Goal: Use online tool/utility: Use online tool/utility

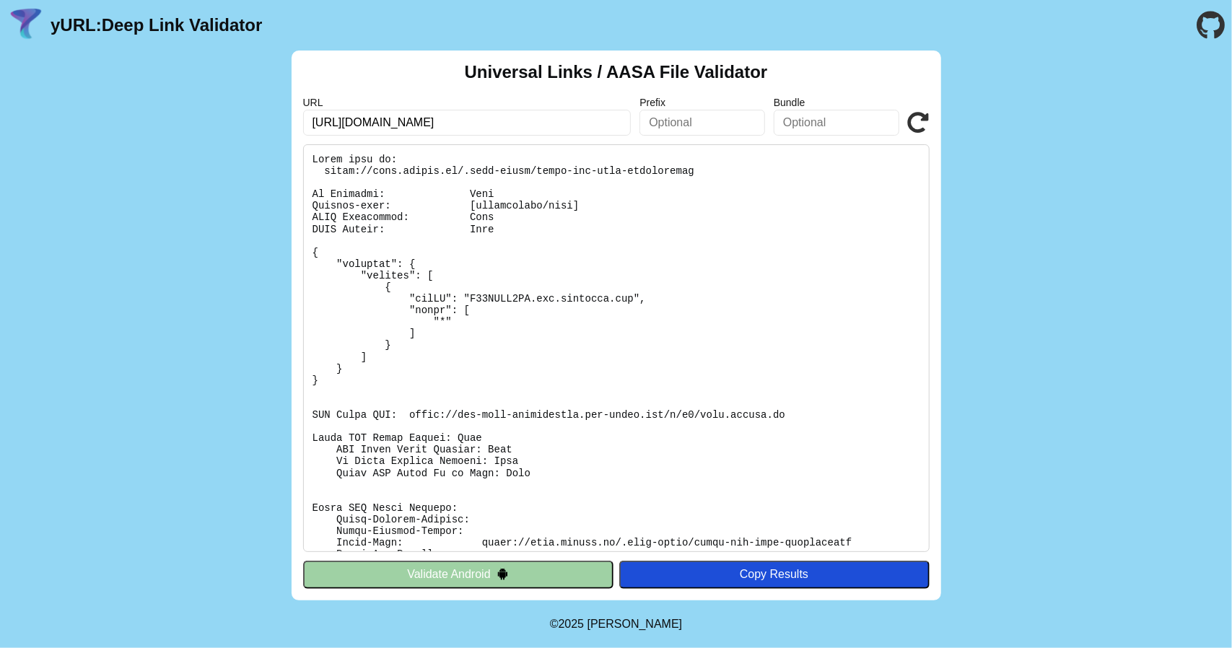
click at [574, 125] on input "[URL][DOMAIN_NAME]" at bounding box center [467, 123] width 328 height 26
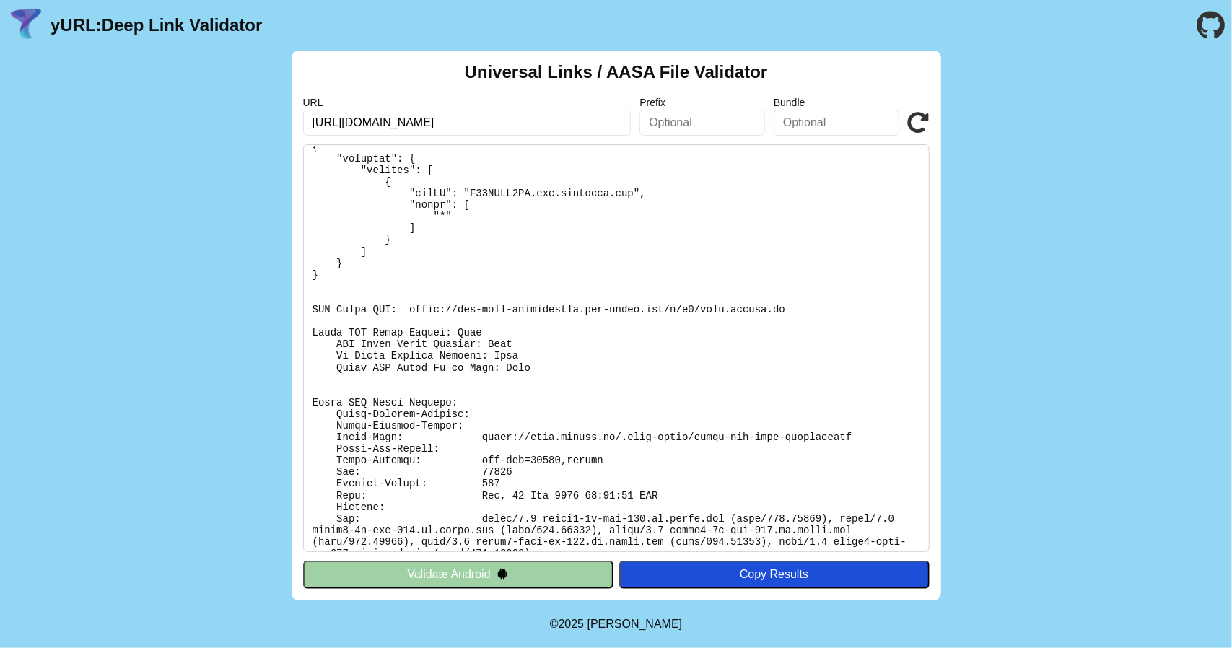
scroll to position [109, 0]
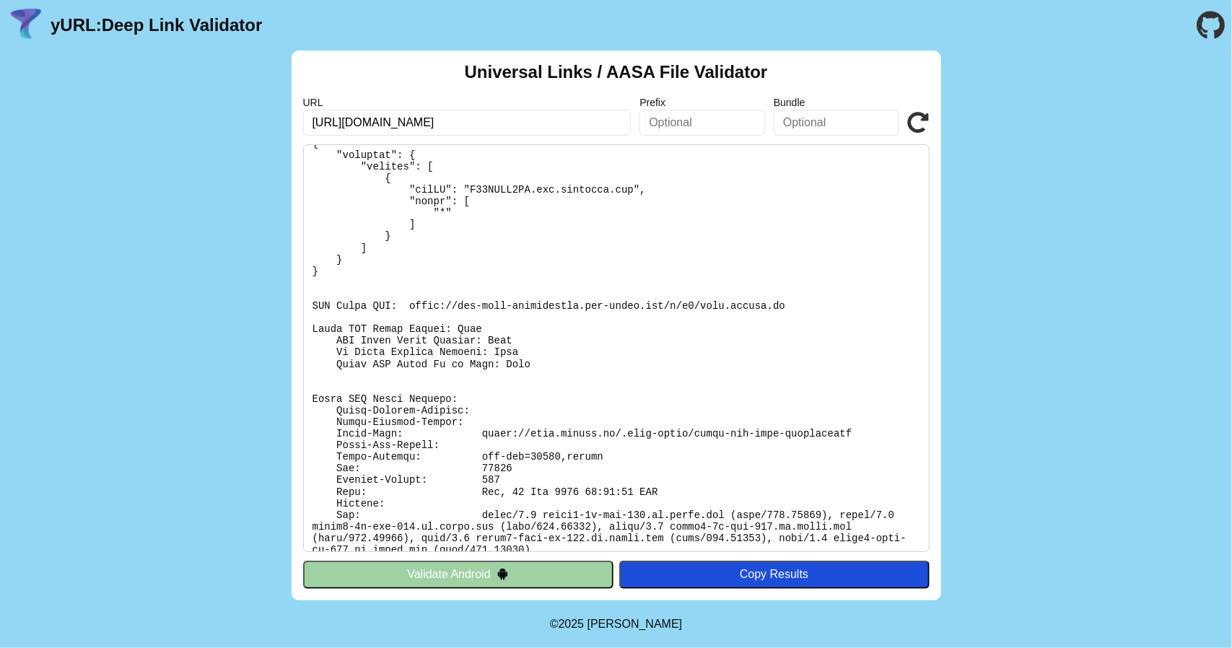
click at [476, 570] on button "Validate Android" at bounding box center [458, 574] width 310 height 27
click at [430, 570] on button "Validate Android" at bounding box center [458, 574] width 310 height 27
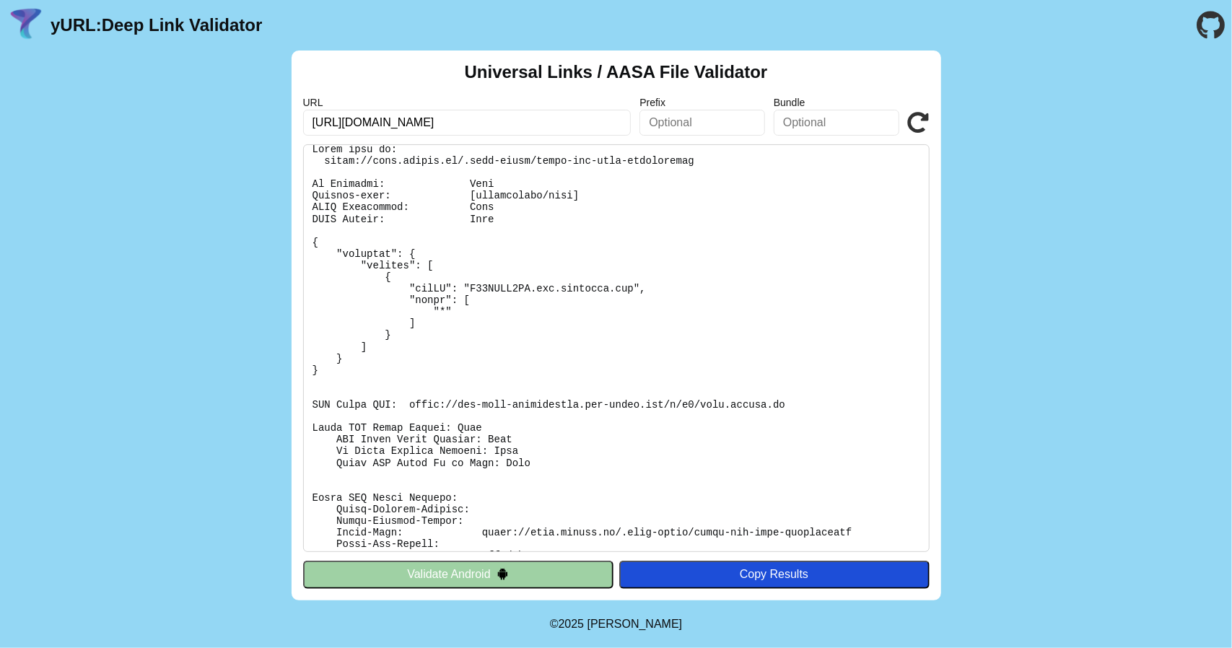
scroll to position [0, 0]
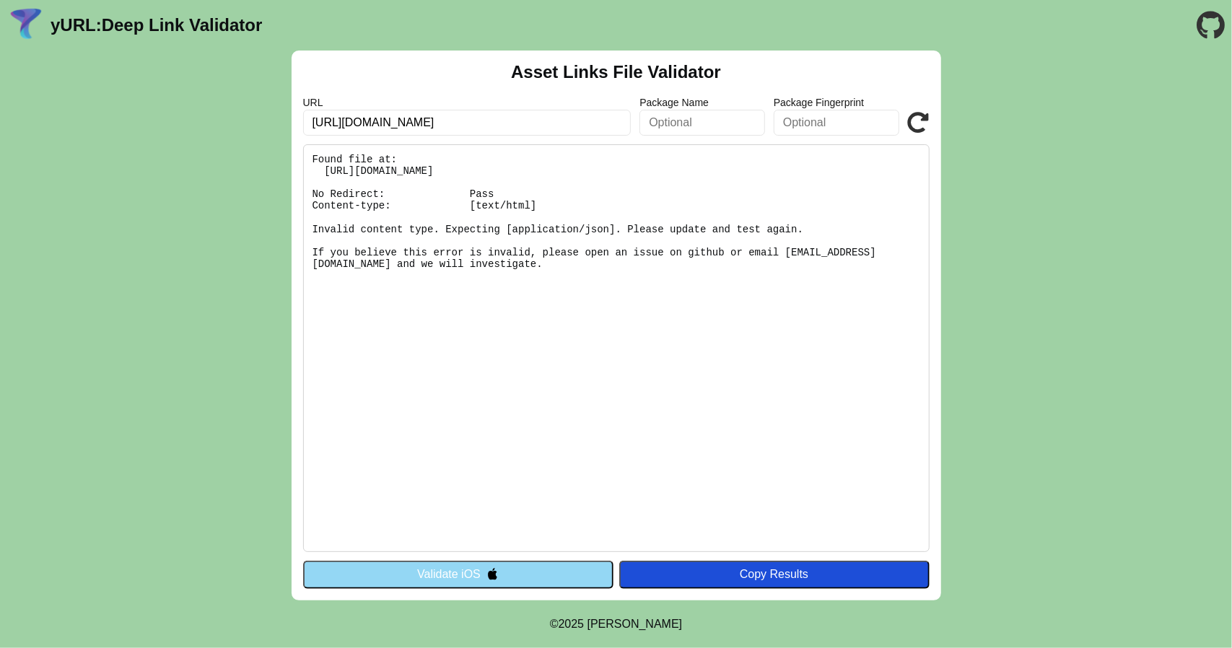
click at [499, 570] on button "Validate iOS" at bounding box center [458, 574] width 310 height 27
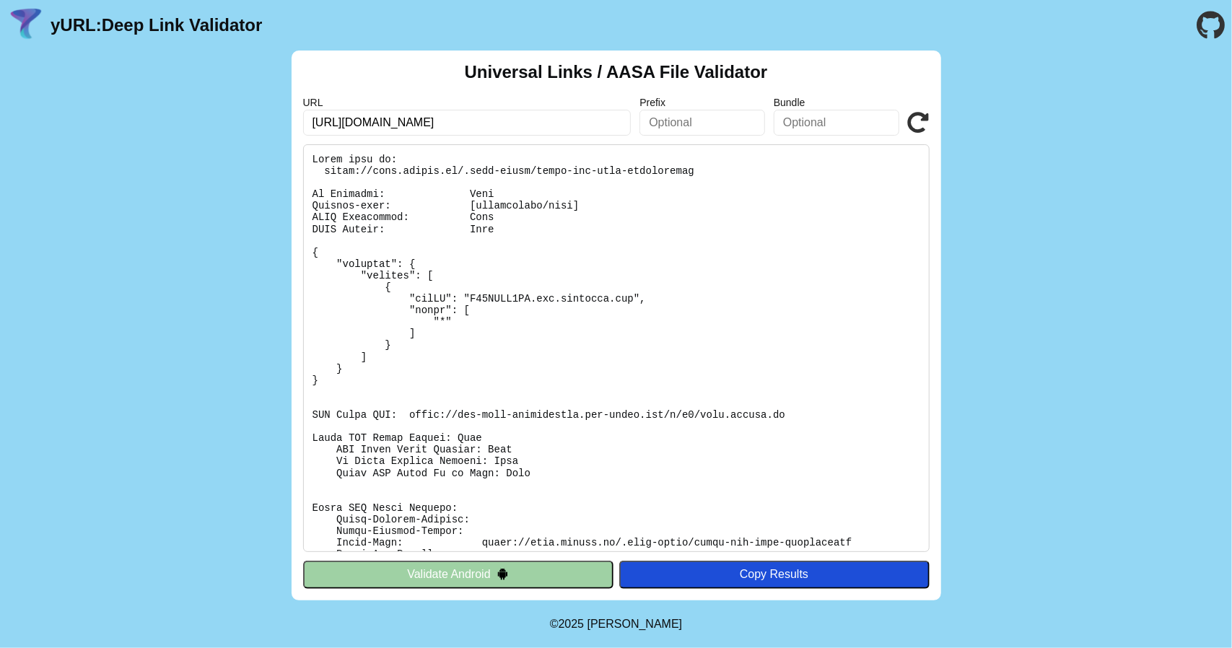
click at [482, 573] on button "Validate Android" at bounding box center [458, 574] width 310 height 27
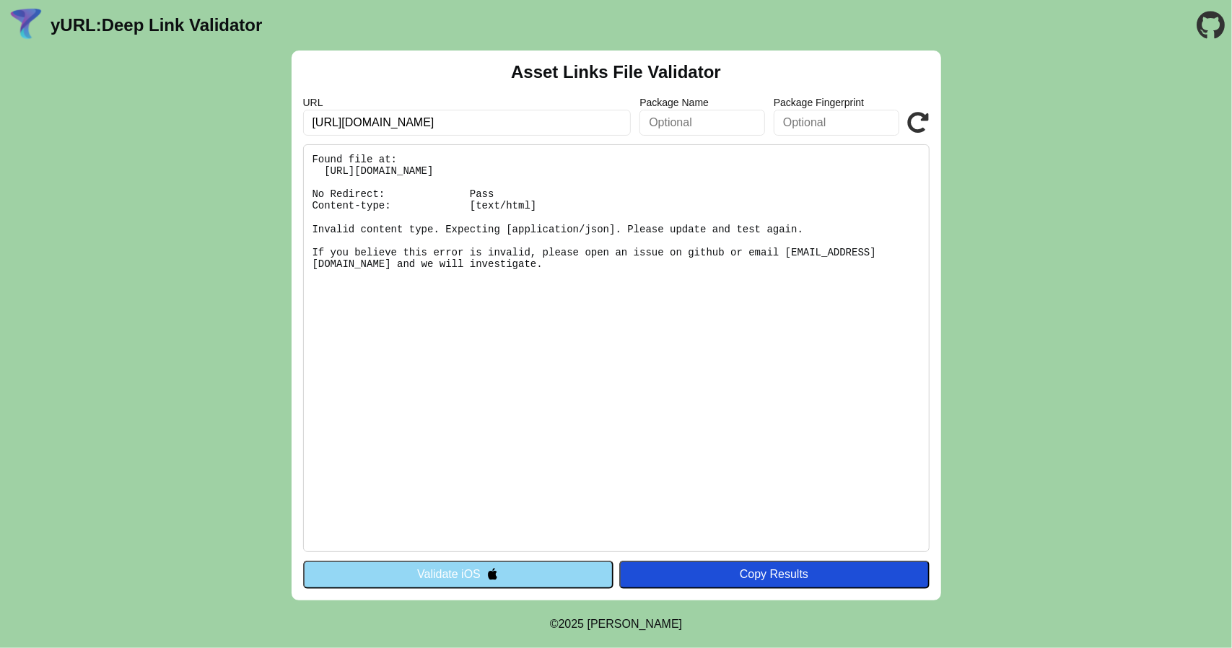
click at [437, 576] on button "Validate iOS" at bounding box center [458, 574] width 310 height 27
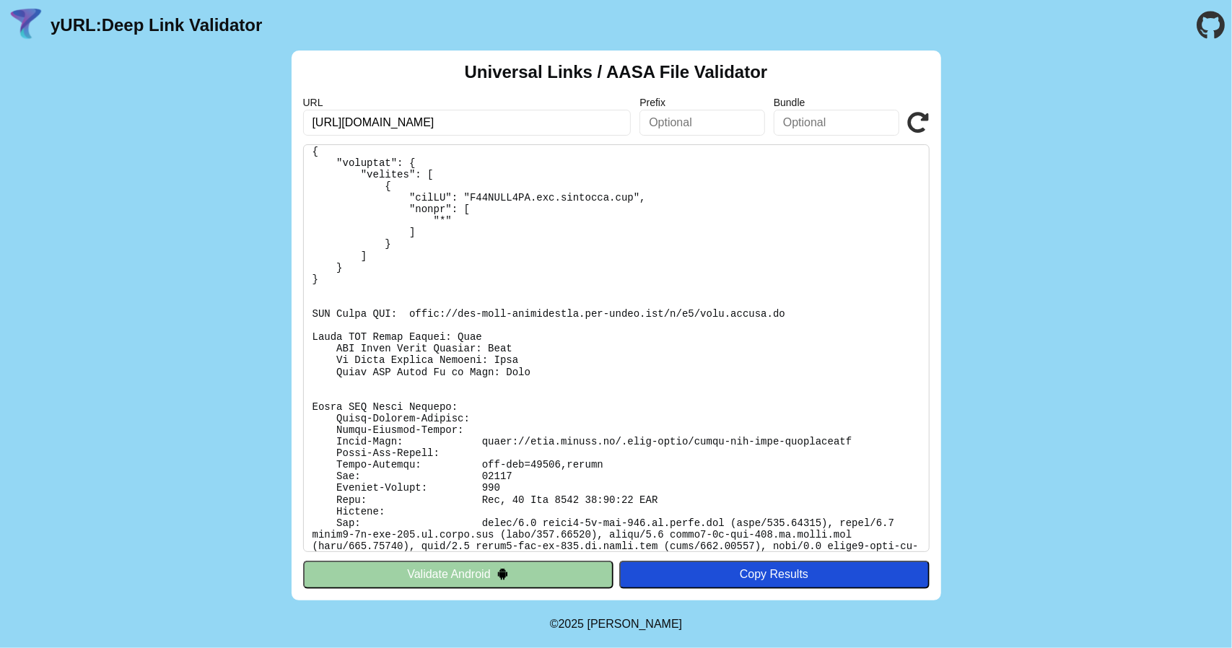
scroll to position [109, 0]
